Goal: Transaction & Acquisition: Obtain resource

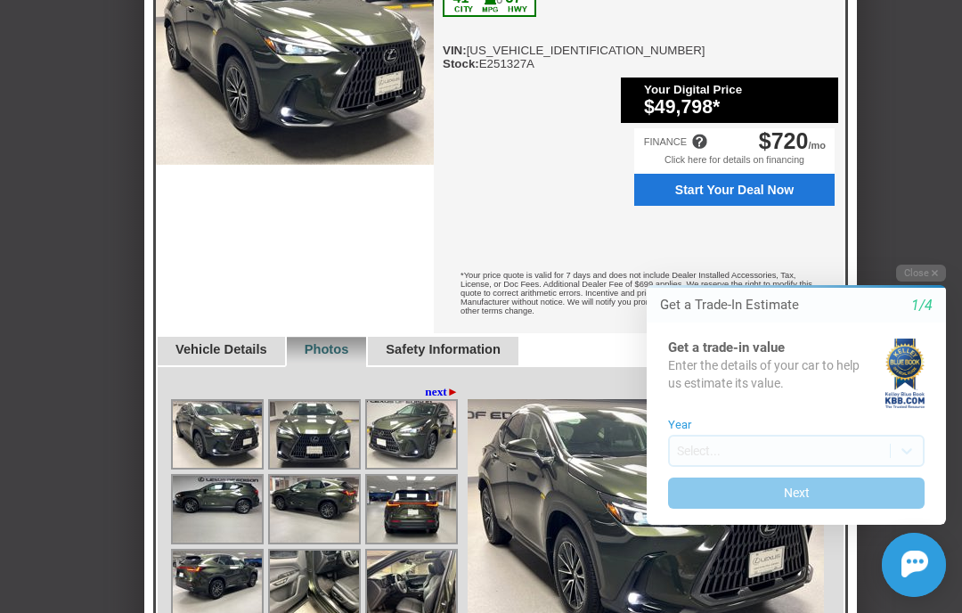
scroll to position [841, 0]
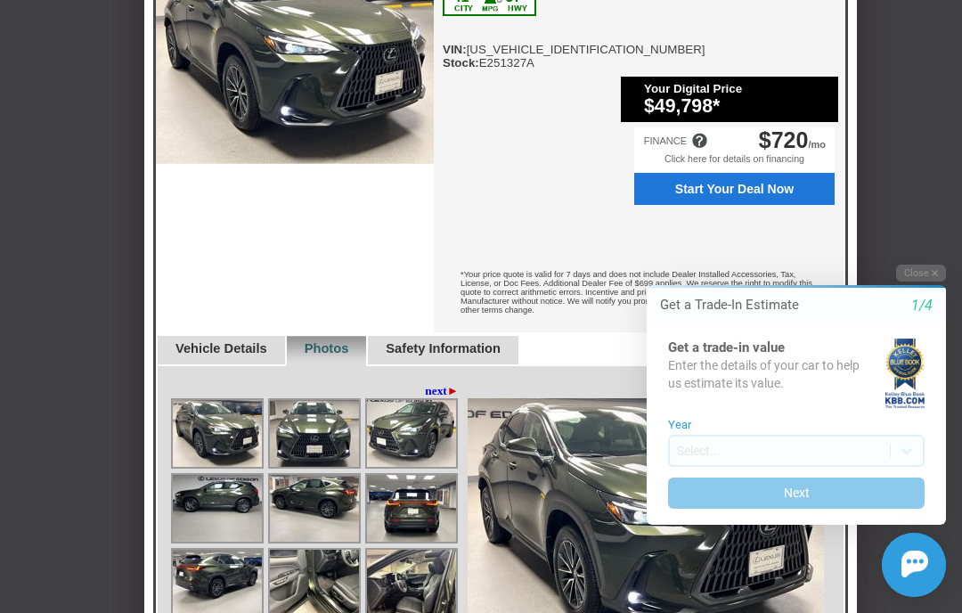
click at [232, 341] on link "Vehicle Details" at bounding box center [221, 348] width 92 height 14
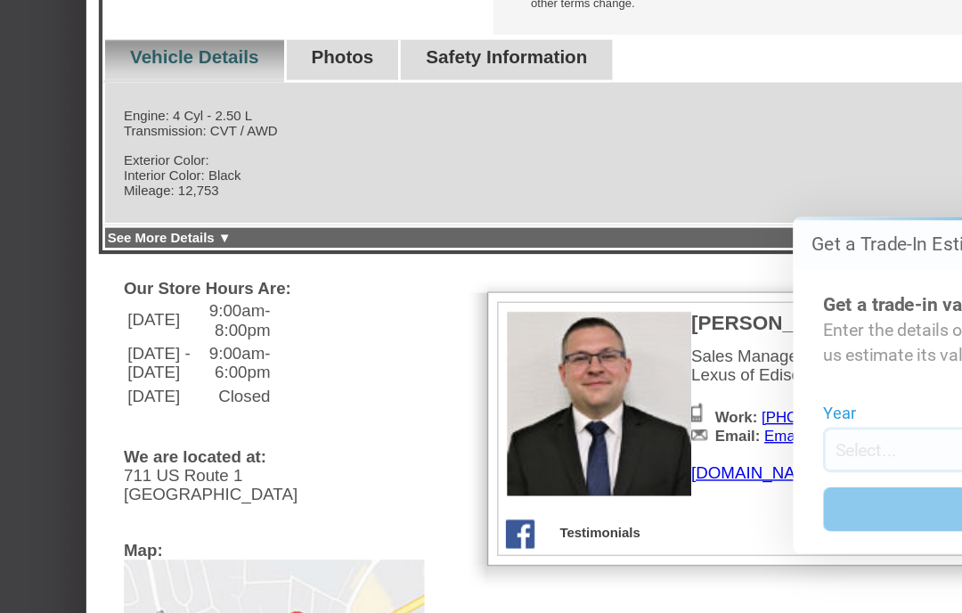
scroll to position [1016, 0]
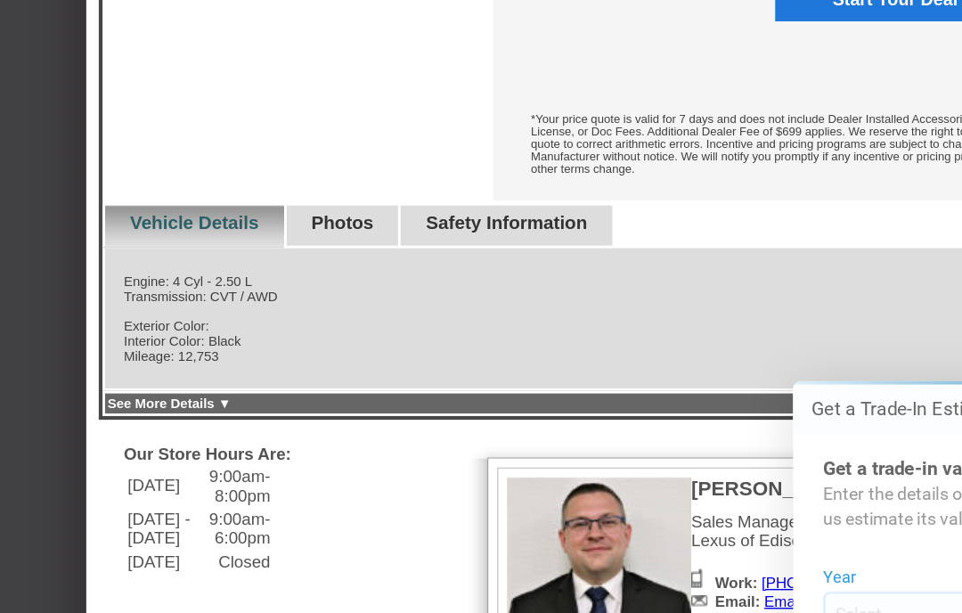
click at [430, 166] on link "Safety Information" at bounding box center [443, 173] width 115 height 14
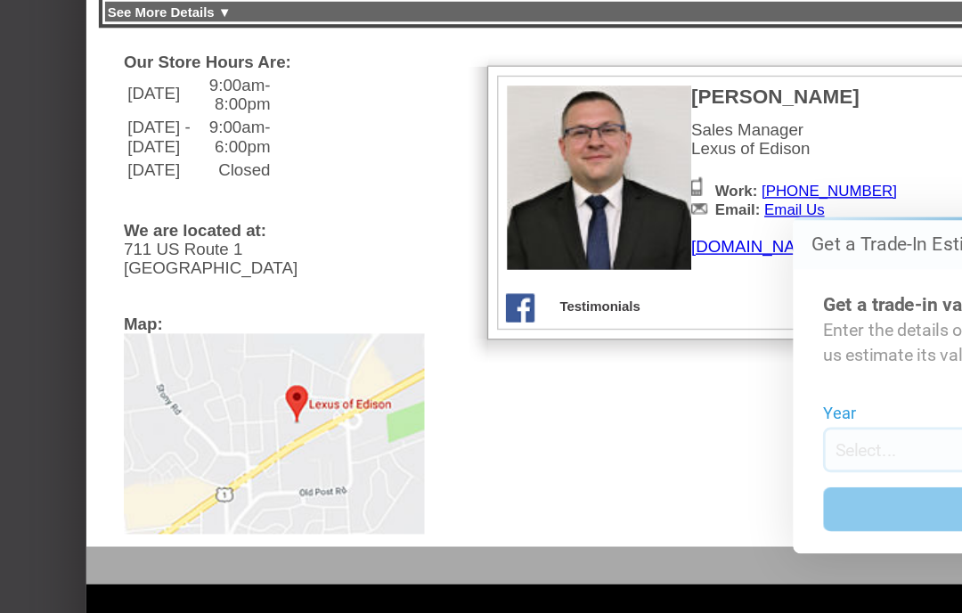
scroll to position [1292, 0]
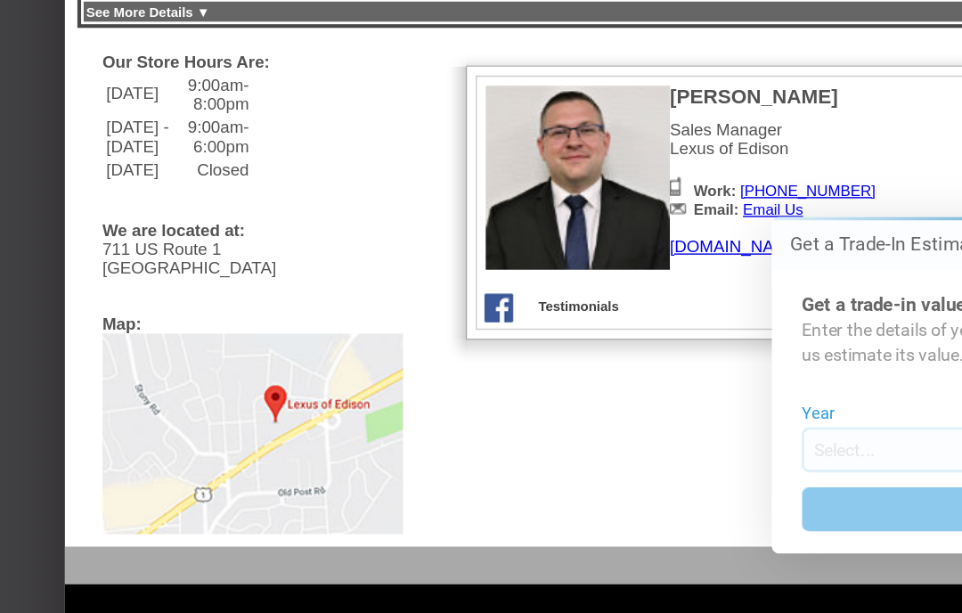
click at [204, 368] on img at bounding box center [278, 439] width 214 height 142
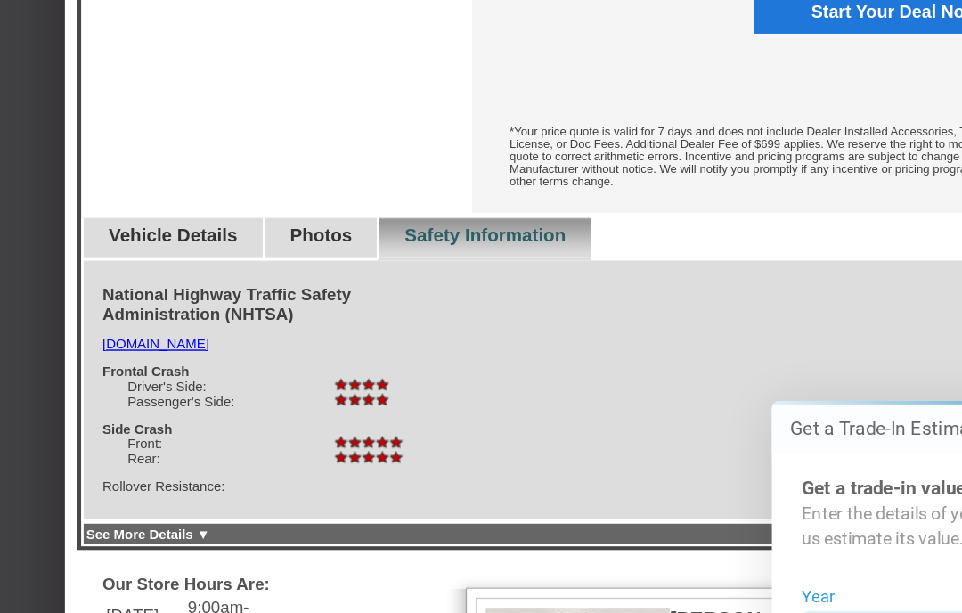
scroll to position [861, 0]
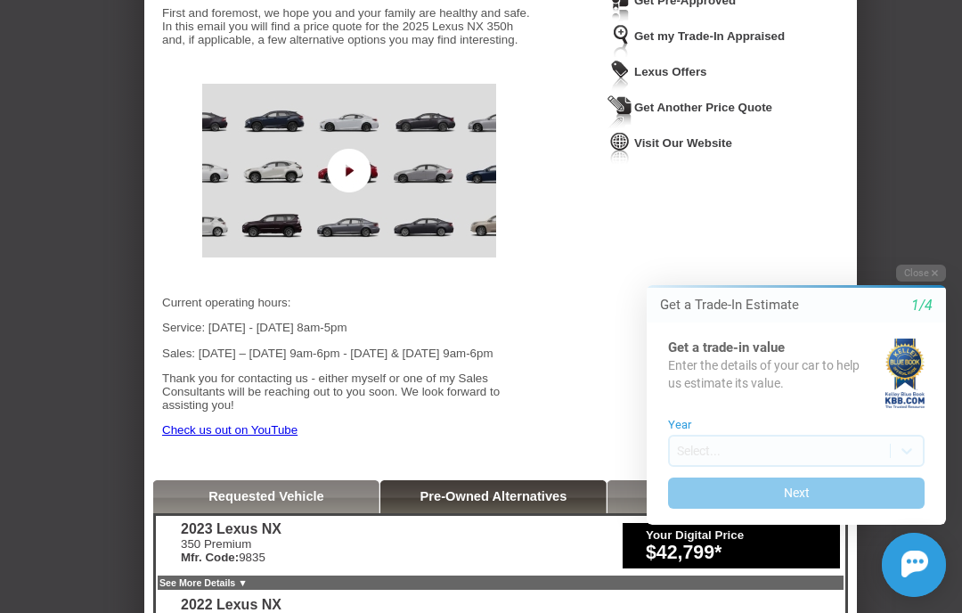
scroll to position [226, 0]
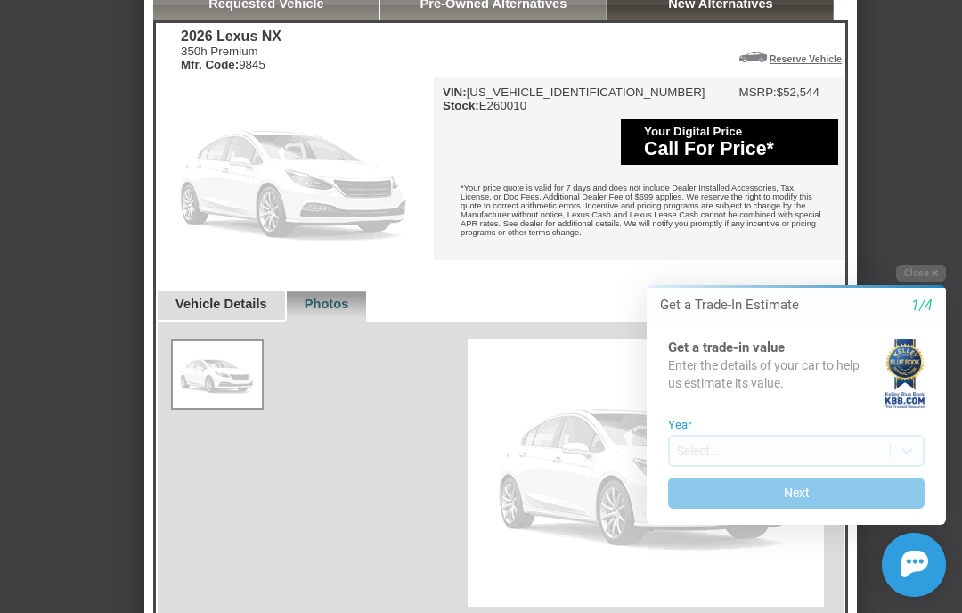
scroll to position [719, 0]
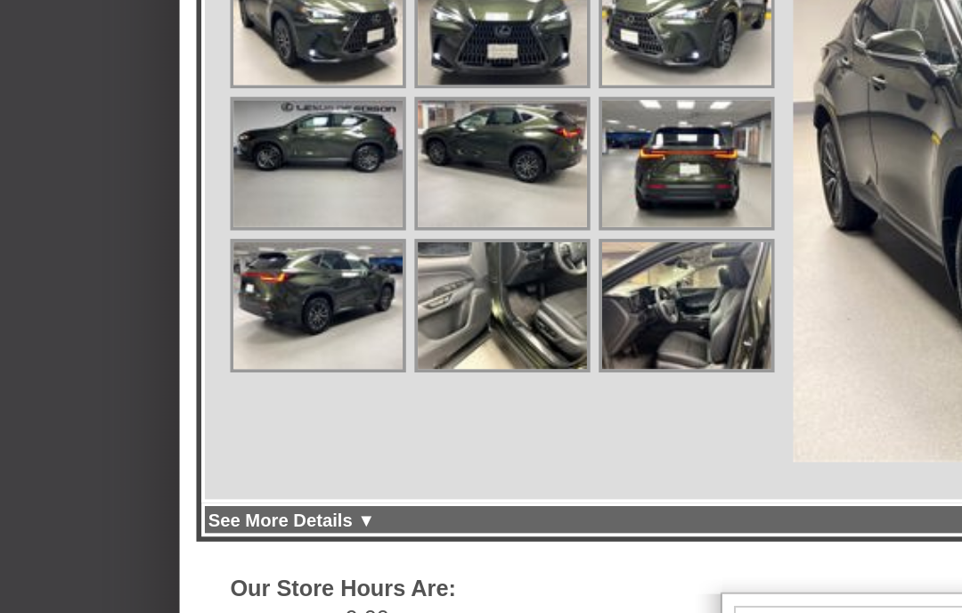
scroll to position [1005, 0]
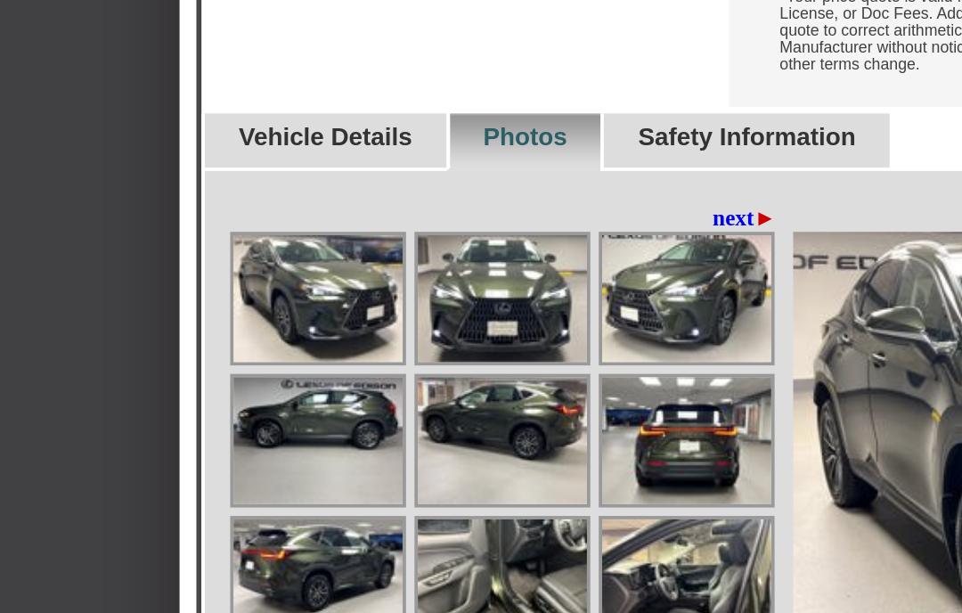
click at [425, 219] on link "next ►" at bounding box center [442, 226] width 34 height 14
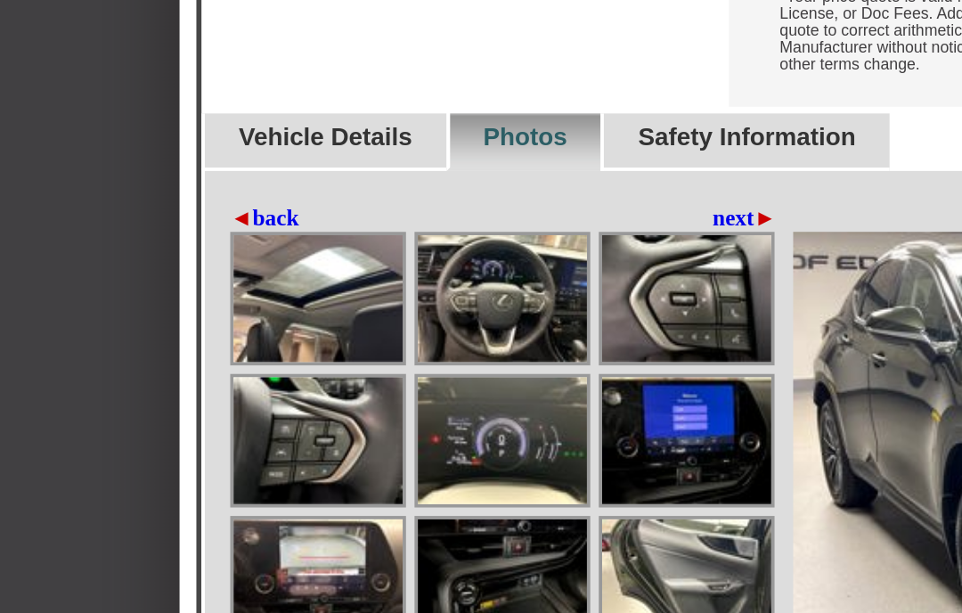
click at [425, 219] on link "next ►" at bounding box center [442, 226] width 34 height 14
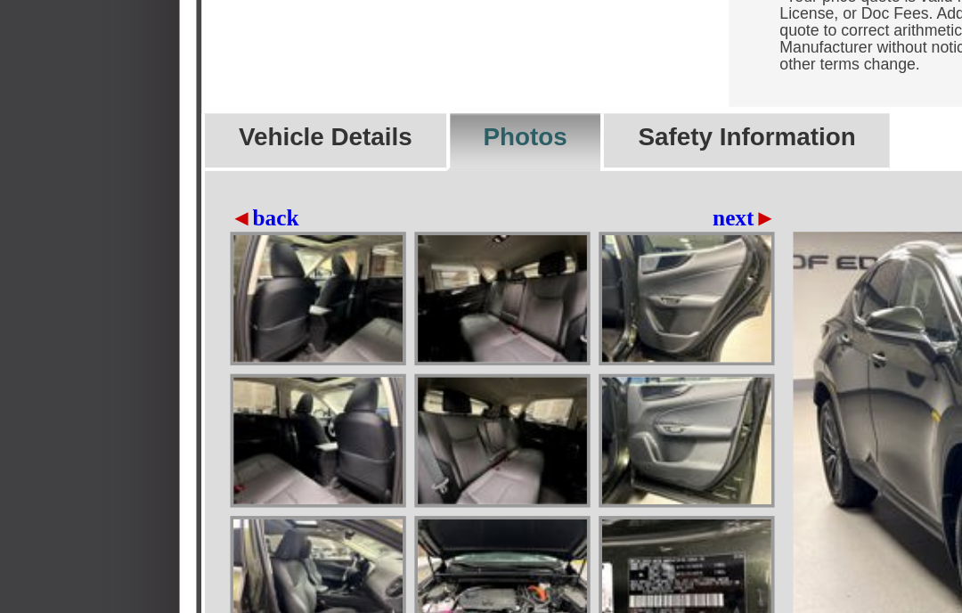
click at [425, 219] on link "next ►" at bounding box center [442, 226] width 34 height 14
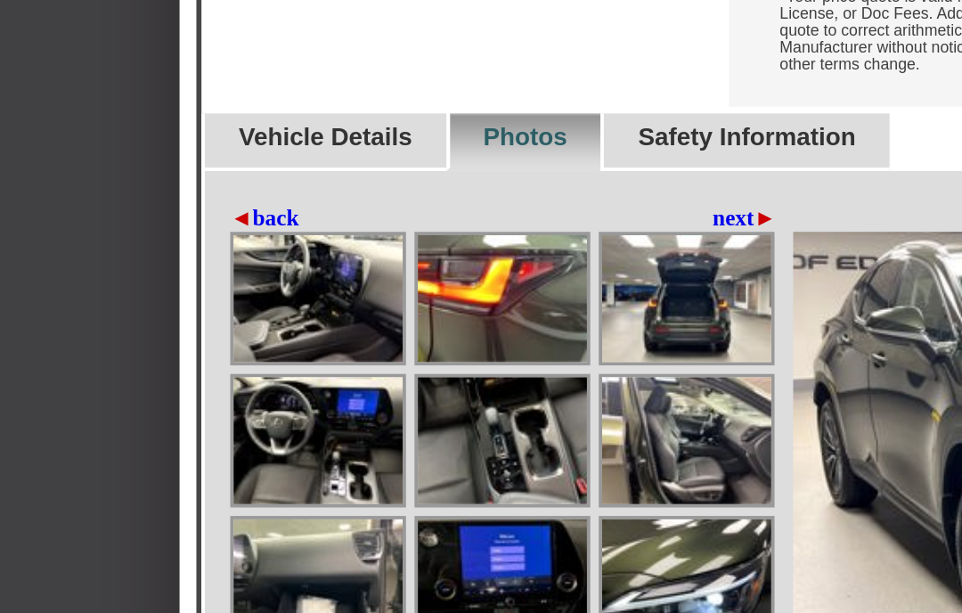
click at [425, 219] on link "next ►" at bounding box center [442, 226] width 34 height 14
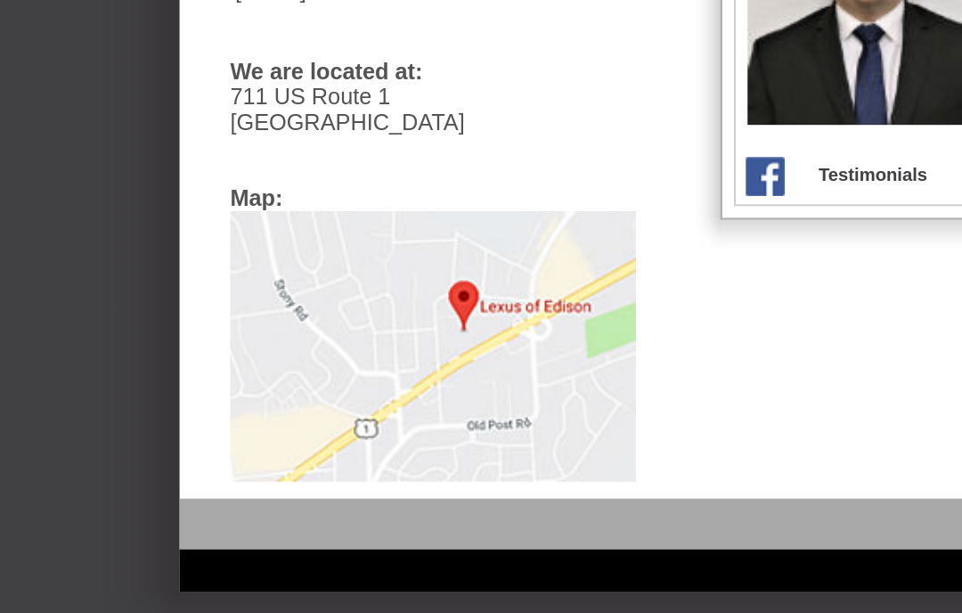
scroll to position [1412, 0]
